Goal: Go to known website: Go to known website

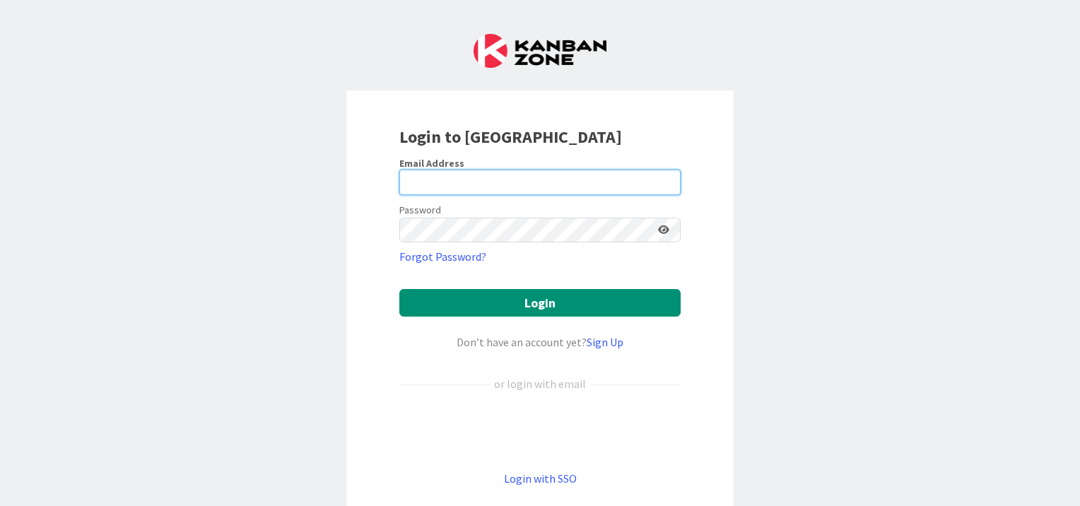
click at [535, 181] on input "email" at bounding box center [539, 182] width 281 height 25
type input "bluk@huisman-nl.com"
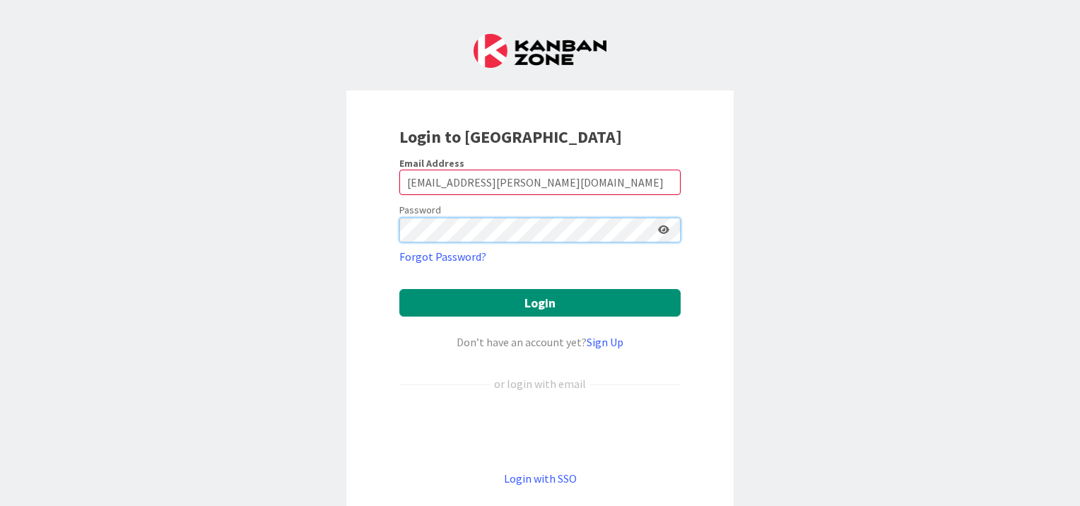
click at [399, 289] on button "Login" at bounding box center [539, 303] width 281 height 28
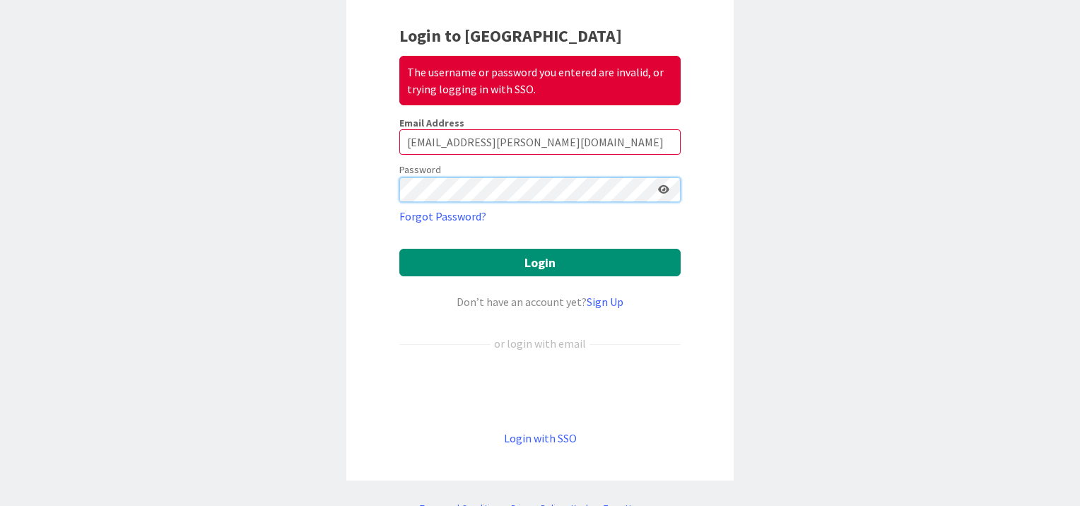
scroll to position [141, 0]
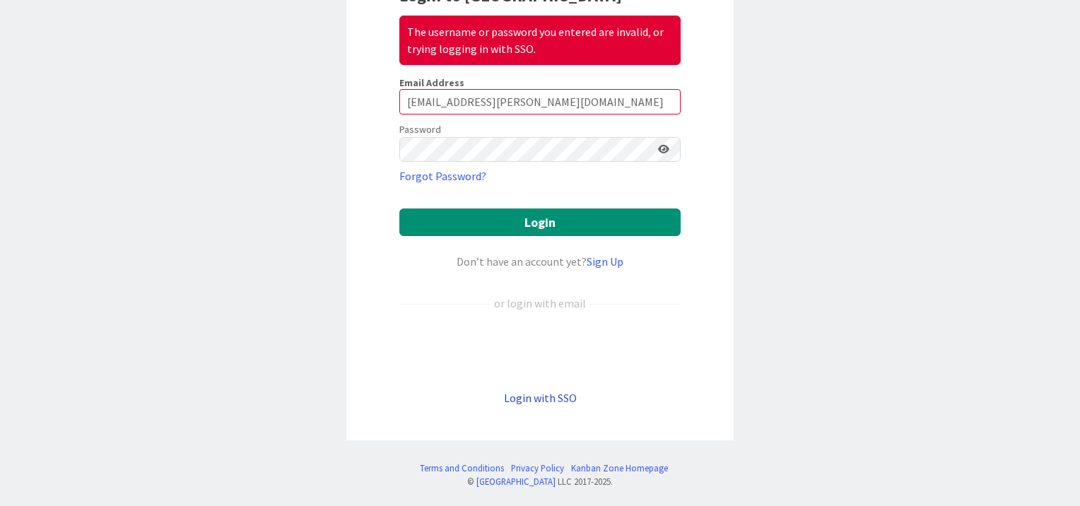
click at [556, 394] on link "Login with SSO" at bounding box center [540, 398] width 73 height 14
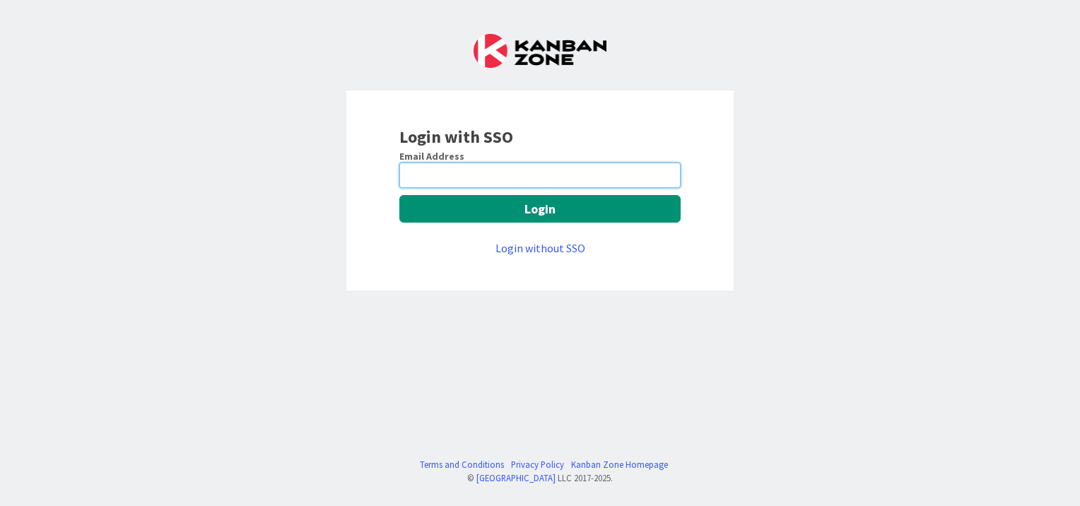
click at [584, 181] on input "email" at bounding box center [539, 175] width 281 height 25
type input "bluk@huisman-nl.com"
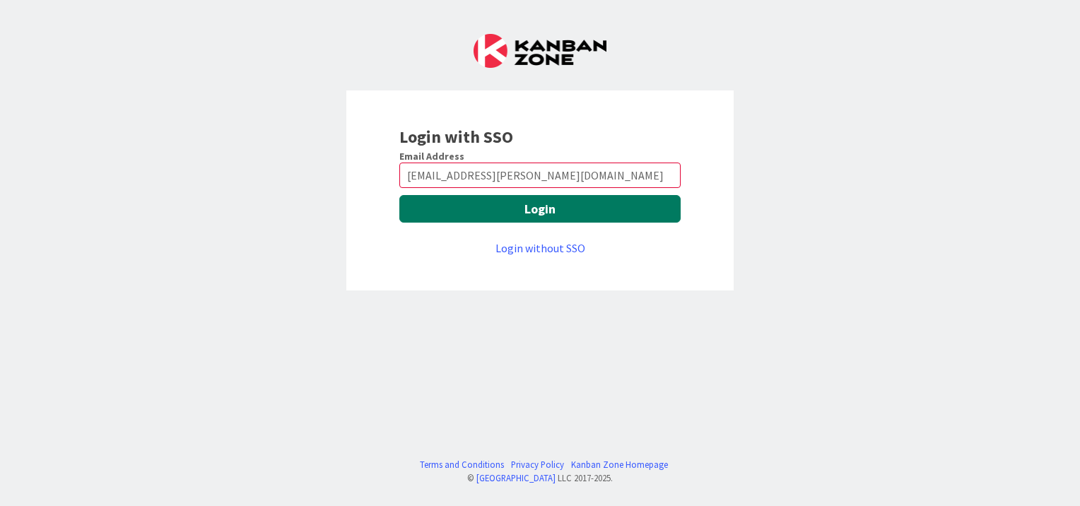
click at [544, 209] on button "Login" at bounding box center [539, 209] width 281 height 28
